Goal: Information Seeking & Learning: Learn about a topic

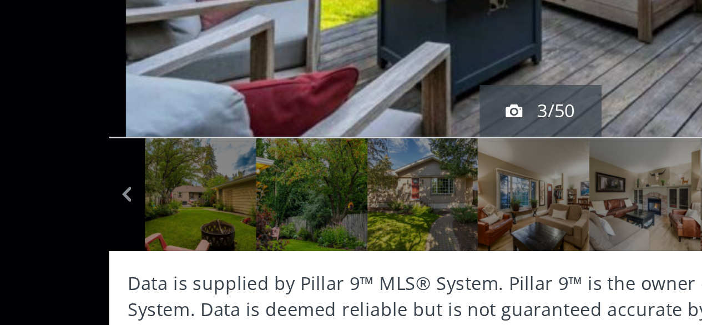
scroll to position [3, 0]
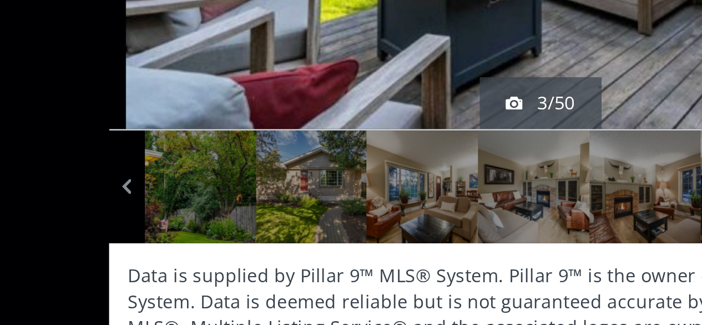
drag, startPoint x: 147, startPoint y: 268, endPoint x: 120, endPoint y: 265, distance: 26.8
click at [120, 265] on div "off the market 3/50 Street View Data is supplied by Pillar 9™ MLS® System. Pill…" at bounding box center [351, 163] width 561 height 294
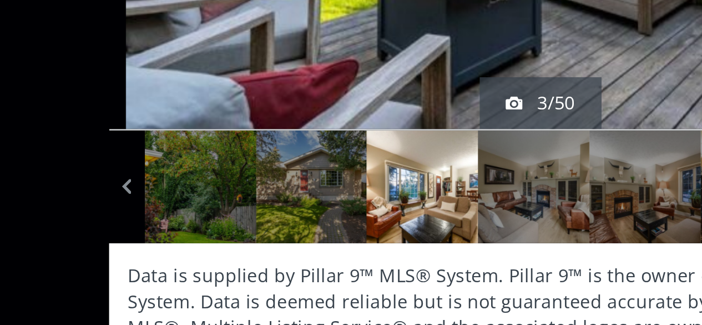
drag, startPoint x: 341, startPoint y: 263, endPoint x: 299, endPoint y: 264, distance: 42.2
drag, startPoint x: 418, startPoint y: 261, endPoint x: 296, endPoint y: 266, distance: 122.2
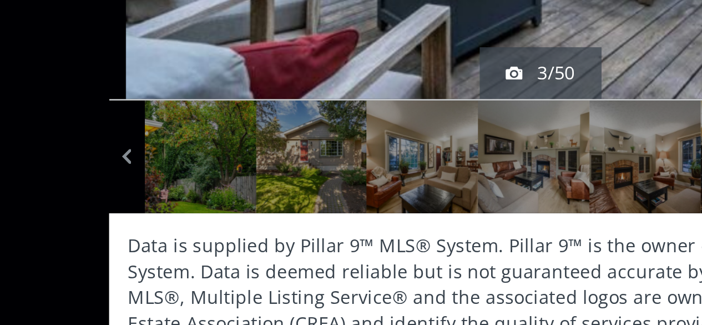
scroll to position [27, 0]
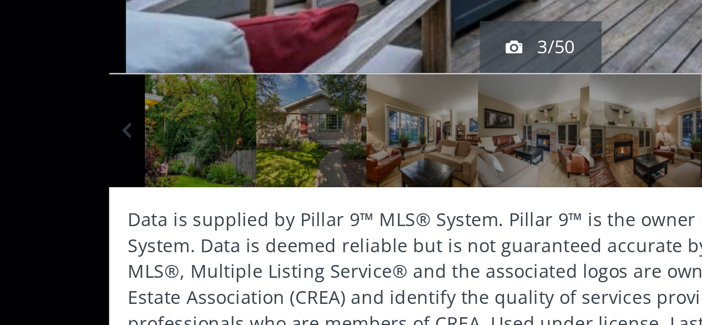
click at [171, 236] on span at bounding box center [174, 228] width 11 height 17
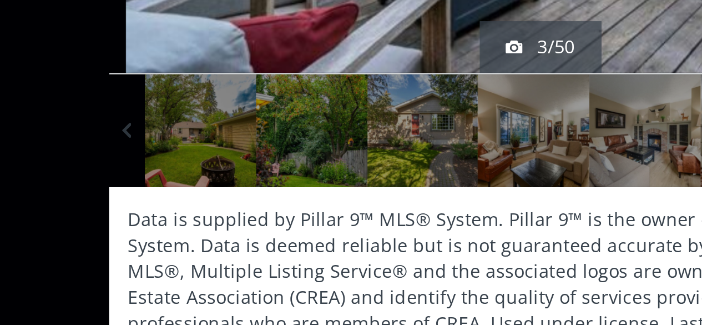
click at [171, 236] on span at bounding box center [174, 228] width 11 height 17
click at [170, 236] on span at bounding box center [174, 228] width 11 height 17
click at [170, 235] on span at bounding box center [174, 228] width 11 height 17
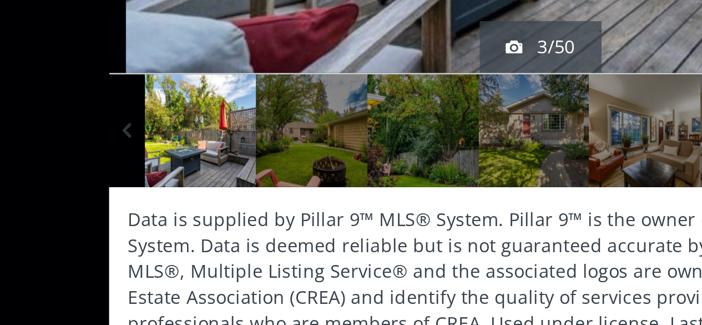
click at [170, 235] on span at bounding box center [174, 228] width 11 height 17
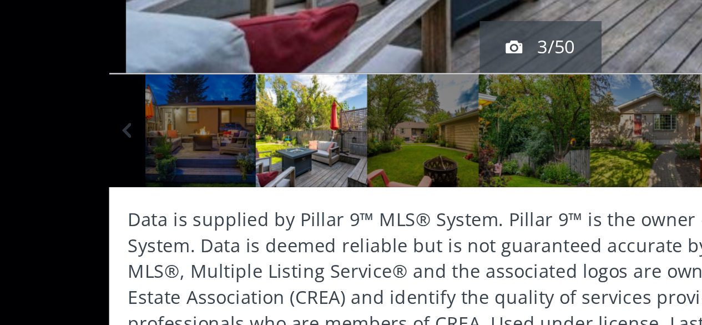
click at [170, 235] on span at bounding box center [174, 228] width 11 height 17
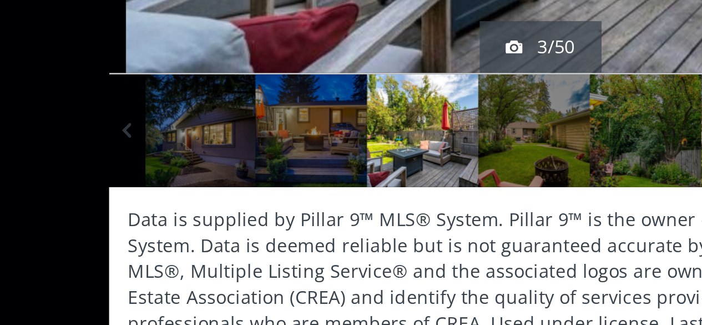
click at [170, 235] on span at bounding box center [174, 228] width 11 height 17
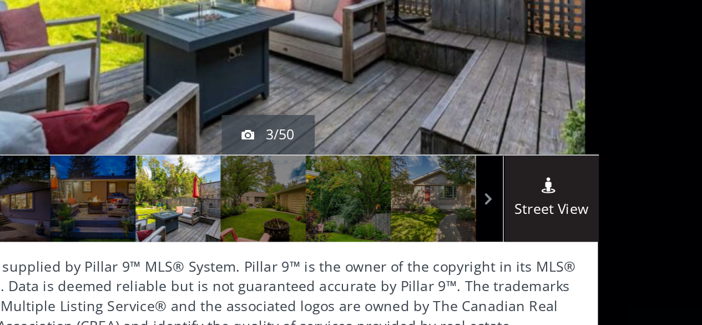
scroll to position [19, 0]
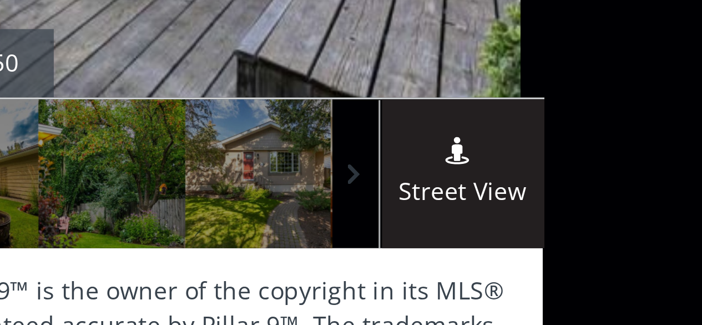
click at [470, 238] on span at bounding box center [475, 236] width 11 height 17
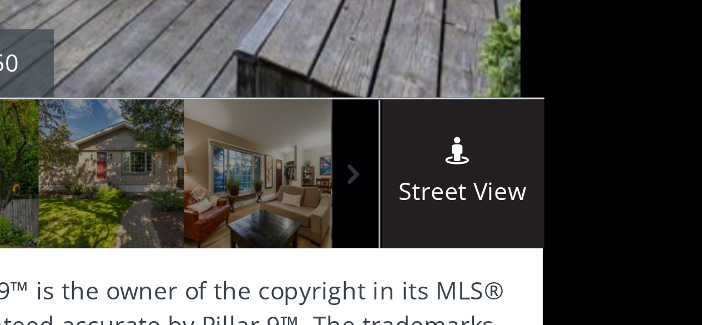
click at [470, 238] on span at bounding box center [475, 236] width 11 height 17
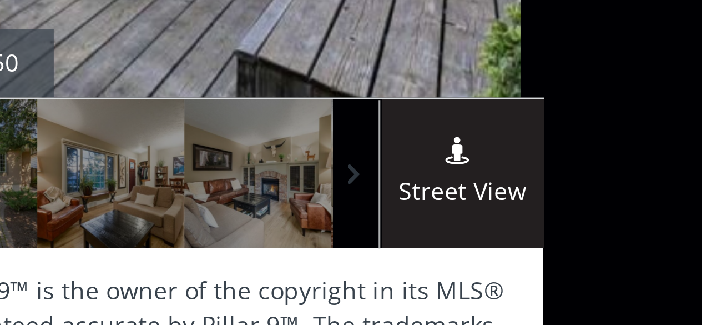
click at [470, 238] on span at bounding box center [475, 236] width 11 height 17
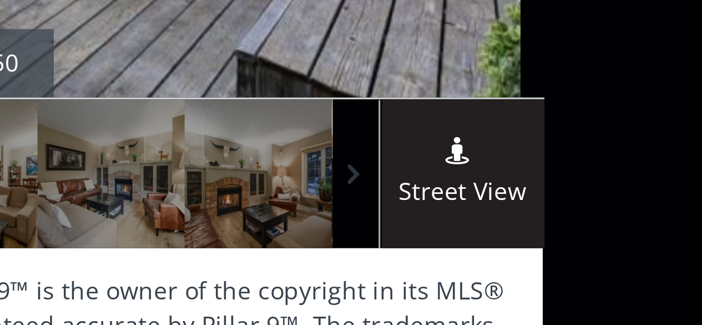
click at [470, 238] on span at bounding box center [475, 236] width 11 height 17
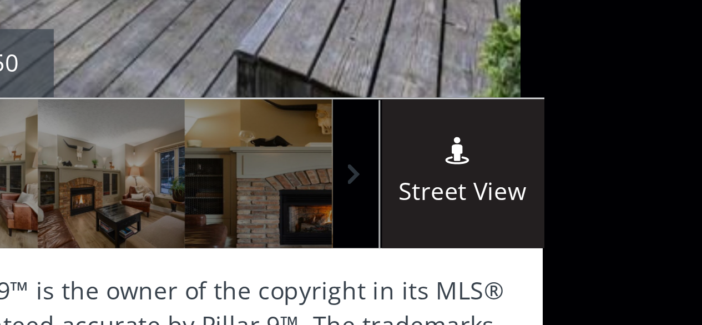
click at [470, 238] on span at bounding box center [475, 236] width 11 height 17
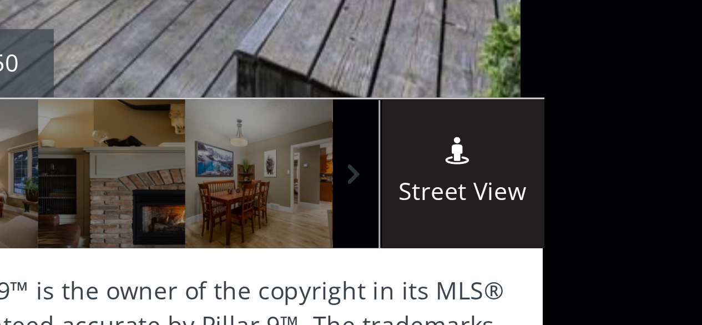
click at [470, 238] on span at bounding box center [475, 236] width 11 height 17
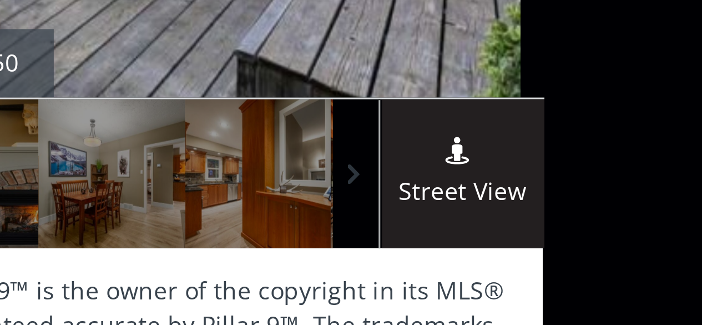
click at [470, 237] on span at bounding box center [475, 236] width 11 height 17
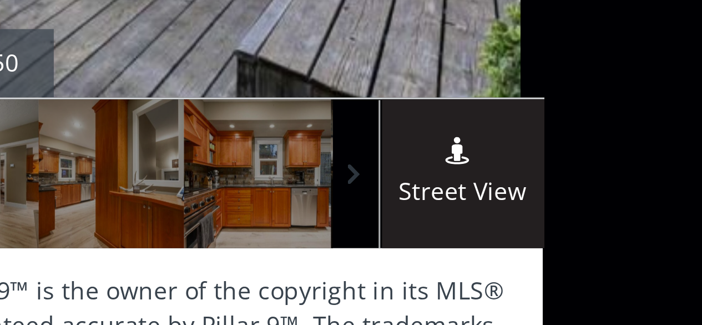
click at [470, 237] on span at bounding box center [475, 236] width 11 height 17
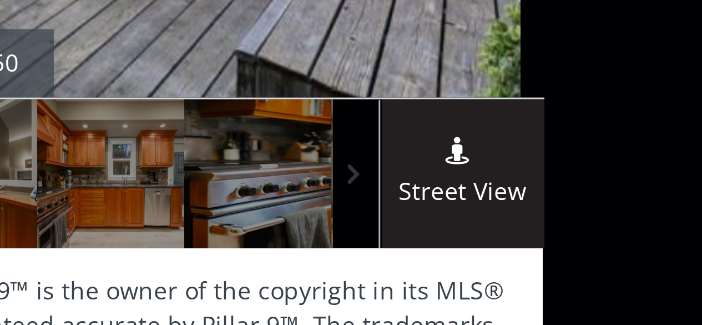
click at [470, 239] on span at bounding box center [475, 236] width 11 height 17
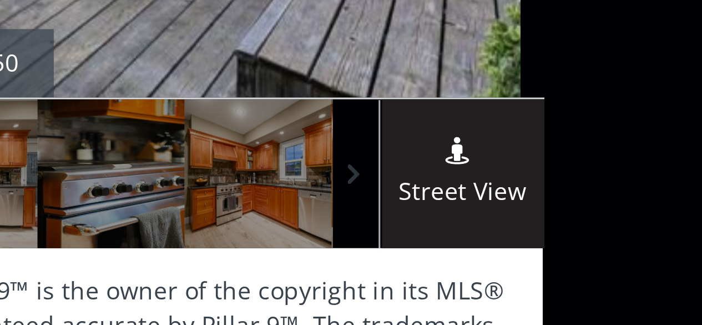
click at [470, 239] on span at bounding box center [475, 236] width 11 height 17
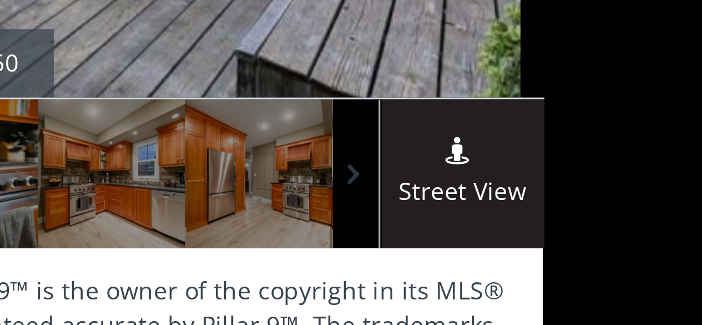
click at [470, 236] on span at bounding box center [475, 236] width 11 height 17
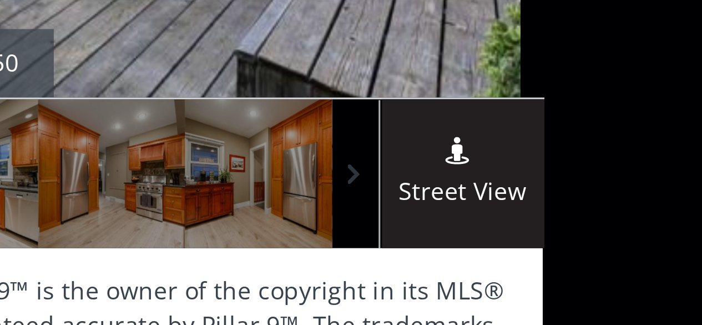
click at [470, 236] on span at bounding box center [475, 236] width 11 height 17
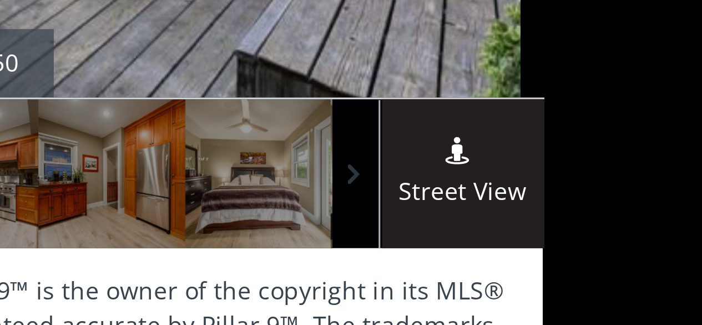
click at [470, 238] on span at bounding box center [475, 236] width 11 height 17
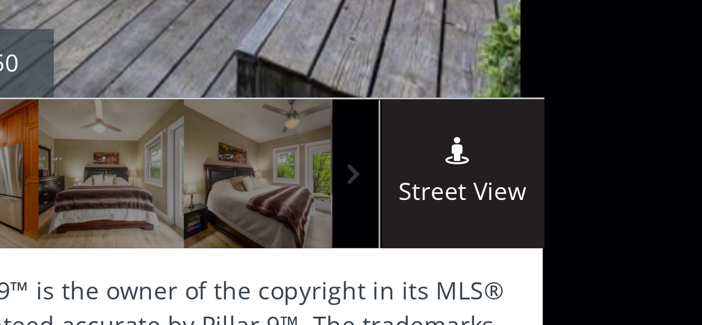
click at [470, 238] on span at bounding box center [475, 236] width 11 height 17
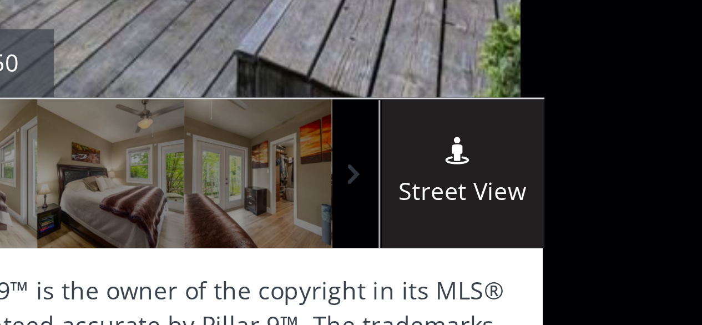
click at [471, 235] on span at bounding box center [475, 236] width 11 height 17
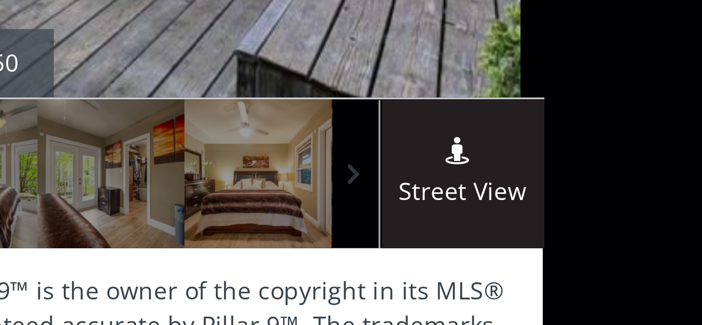
click at [470, 234] on span at bounding box center [475, 236] width 11 height 17
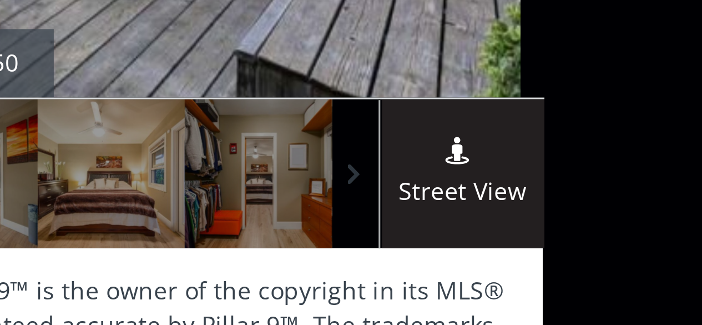
click at [470, 235] on span at bounding box center [475, 236] width 11 height 17
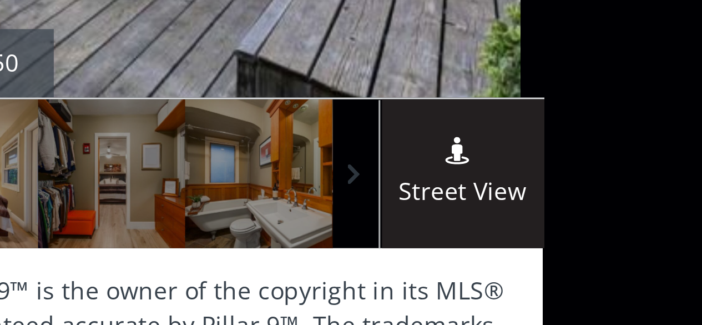
click at [475, 234] on span at bounding box center [475, 236] width 11 height 17
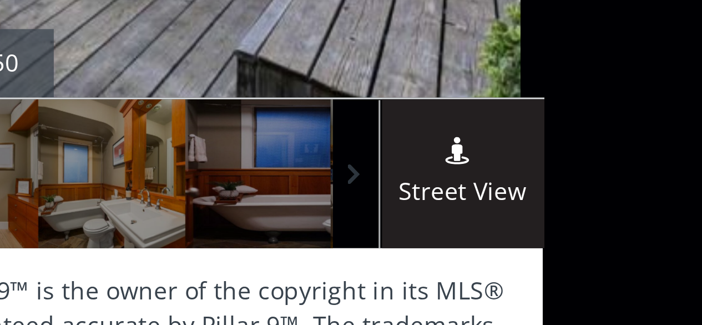
click at [470, 235] on span at bounding box center [475, 236] width 11 height 17
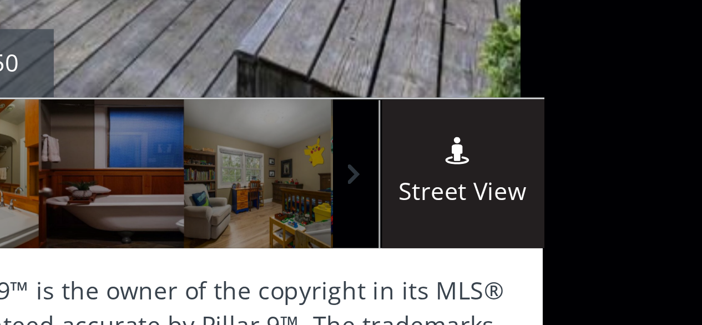
click at [470, 234] on span at bounding box center [475, 236] width 11 height 17
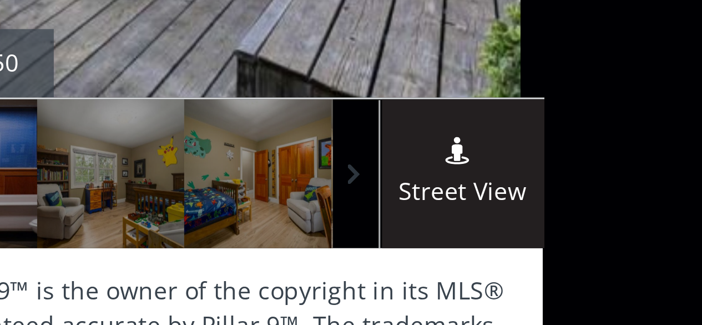
click at [470, 234] on span at bounding box center [475, 236] width 11 height 17
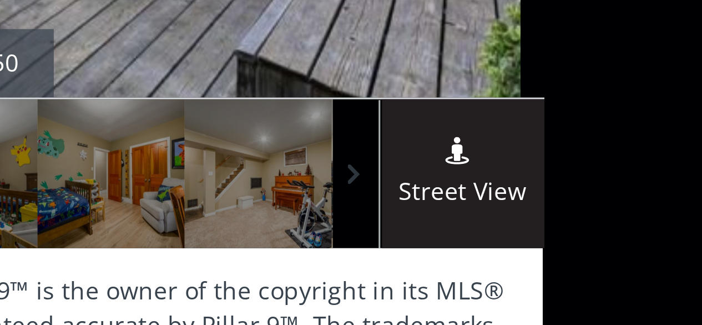
click at [471, 236] on span at bounding box center [475, 236] width 11 height 17
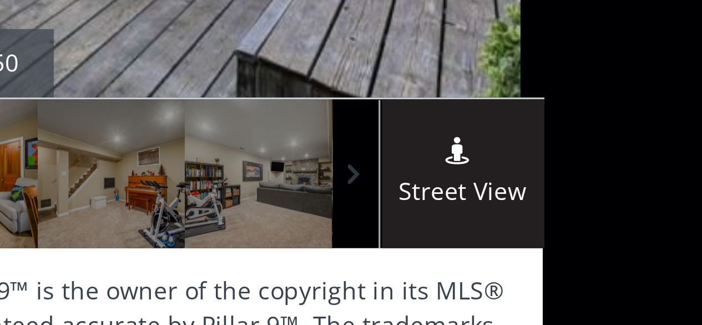
click at [471, 236] on span at bounding box center [475, 236] width 11 height 17
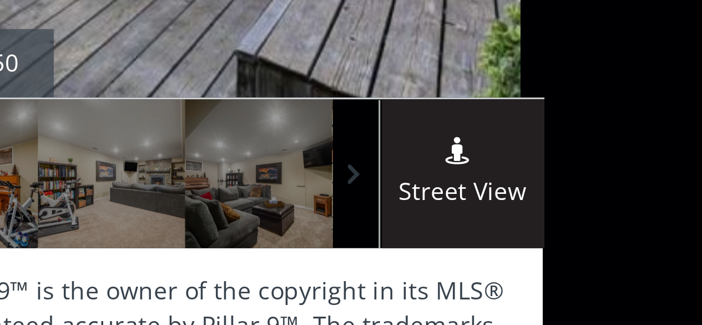
click at [471, 236] on span at bounding box center [475, 236] width 11 height 17
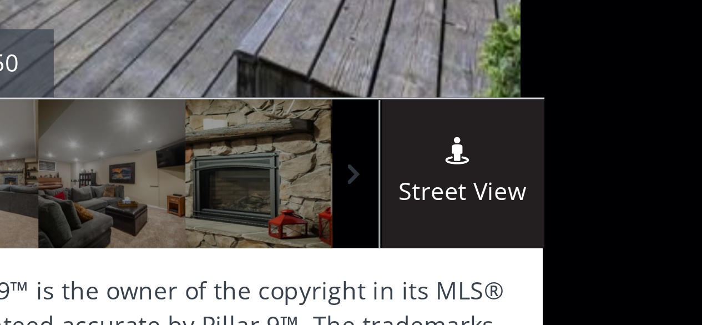
click at [471, 236] on span at bounding box center [475, 236] width 11 height 17
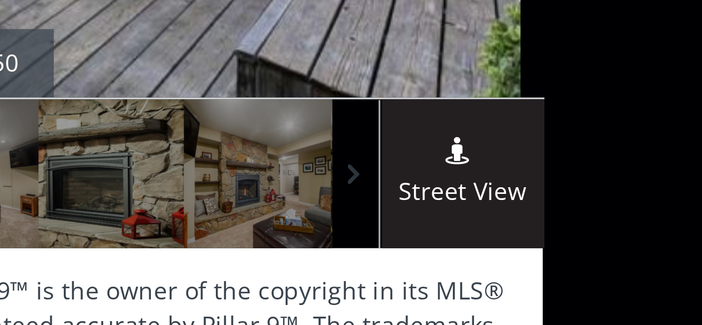
click at [471, 235] on span at bounding box center [475, 236] width 11 height 17
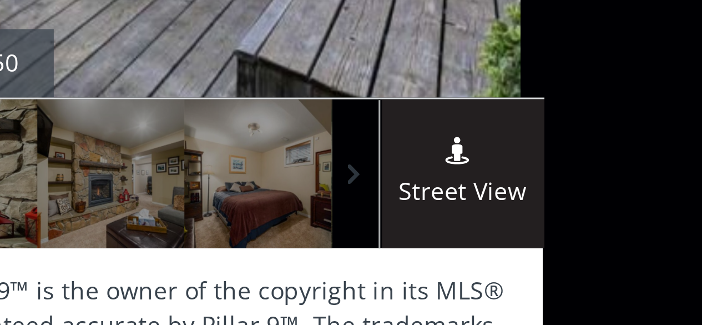
click at [471, 235] on span at bounding box center [475, 236] width 11 height 17
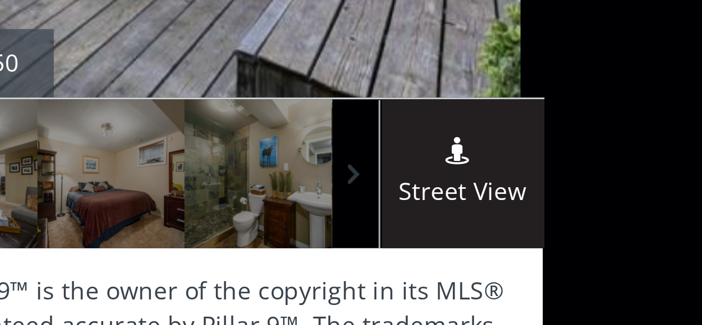
click at [470, 236] on span at bounding box center [475, 236] width 11 height 17
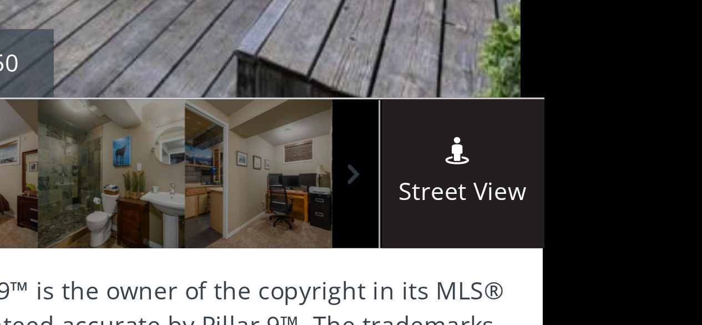
click at [470, 236] on span at bounding box center [475, 236] width 11 height 17
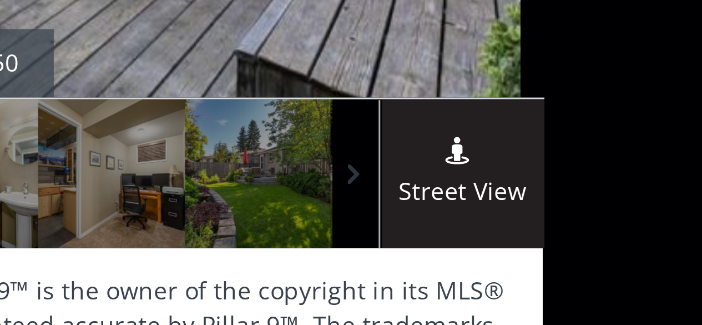
click at [473, 235] on span at bounding box center [475, 236] width 11 height 17
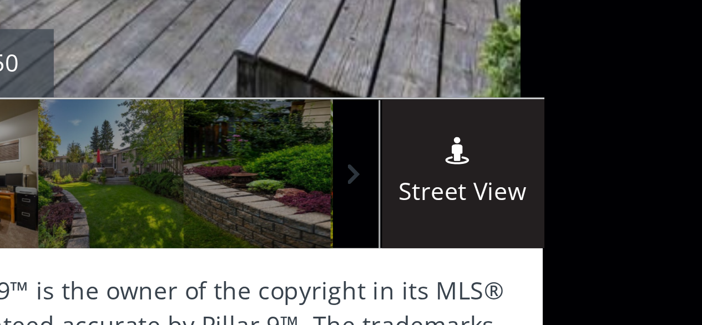
click at [473, 235] on span at bounding box center [475, 236] width 11 height 17
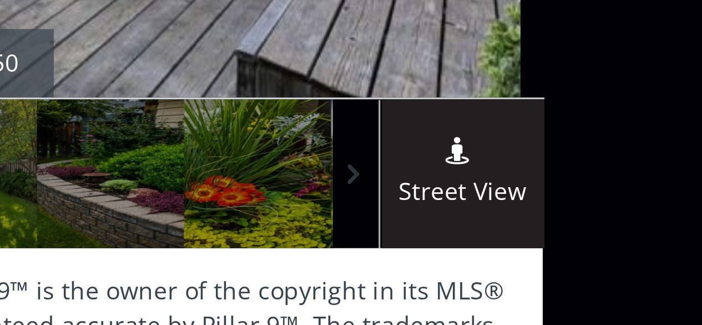
click at [475, 235] on span at bounding box center [475, 236] width 11 height 17
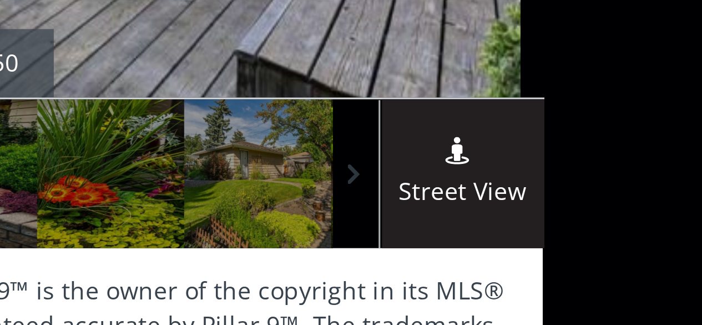
click at [475, 235] on span at bounding box center [475, 236] width 11 height 17
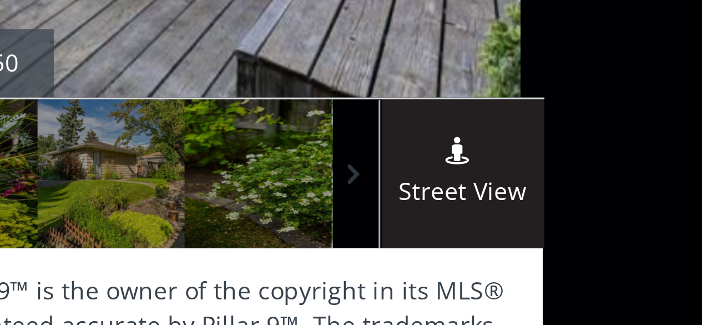
click at [473, 235] on span at bounding box center [475, 236] width 11 height 17
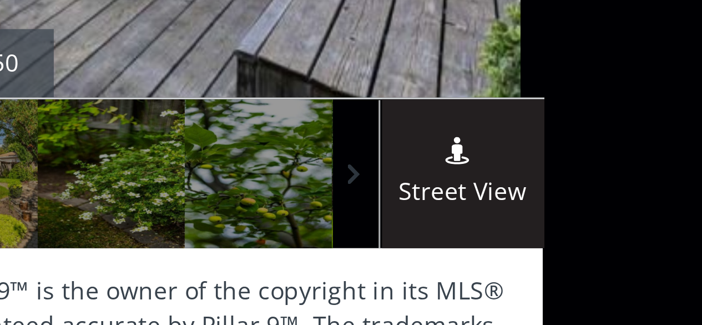
click at [473, 235] on span at bounding box center [475, 236] width 11 height 17
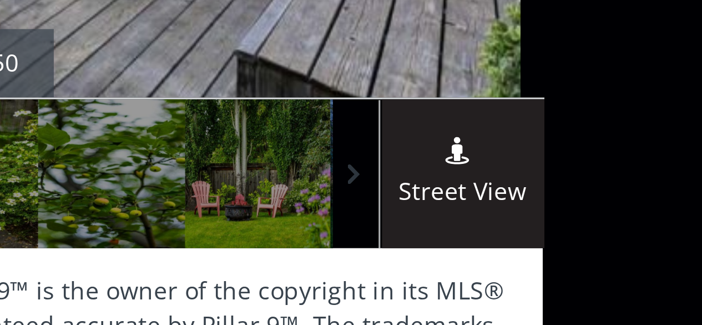
click at [473, 236] on span at bounding box center [475, 236] width 11 height 17
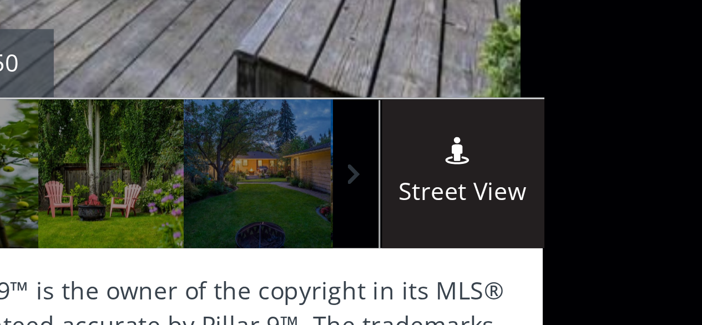
click at [473, 236] on span at bounding box center [475, 236] width 11 height 17
click at [470, 235] on span at bounding box center [475, 236] width 11 height 17
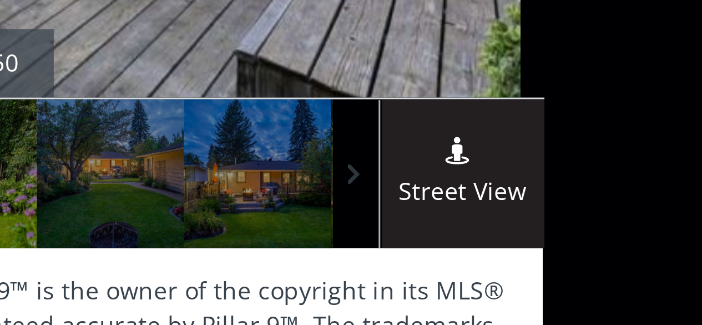
click at [470, 235] on span at bounding box center [475, 236] width 11 height 17
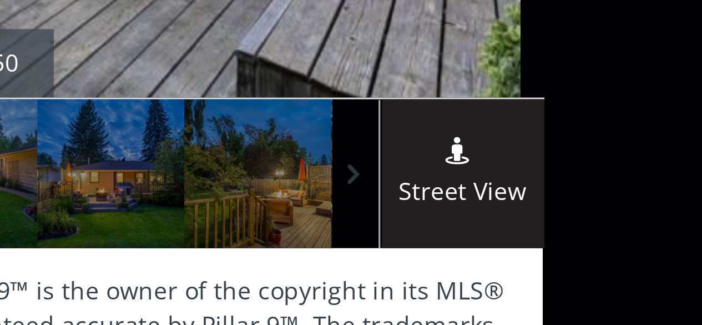
click at [470, 235] on span at bounding box center [475, 236] width 11 height 17
